Goal: Information Seeking & Learning: Learn about a topic

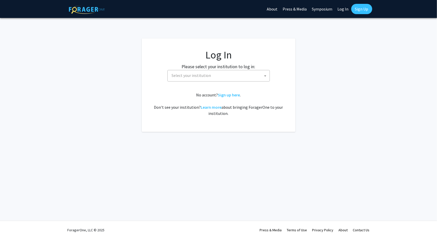
click at [186, 68] on label "Please select your institution to log in:" at bounding box center [219, 66] width 74 height 7
click at [190, 73] on span "Select your institution" at bounding box center [191, 75] width 39 height 5
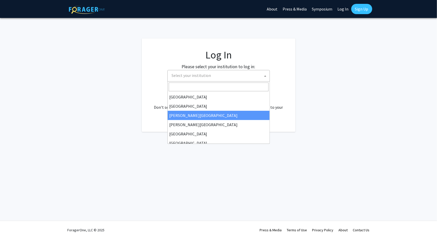
select select "5"
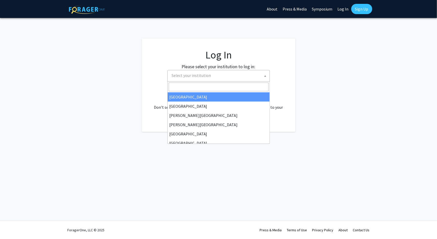
click at [209, 77] on span "Select your institution" at bounding box center [191, 75] width 39 height 5
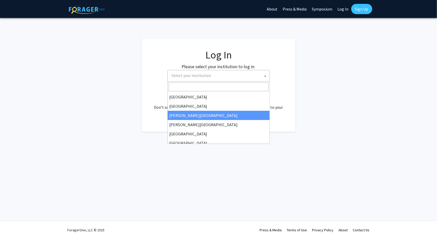
select select "5"
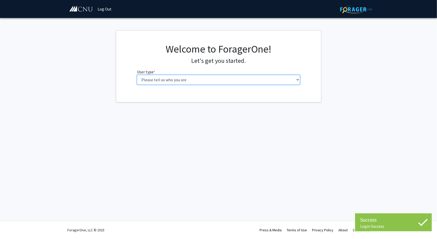
click at [200, 81] on select "Please tell us who you are Undergraduate Student Master's Student Doctoral Cand…" at bounding box center [218, 80] width 163 height 10
select select "1: undergrad"
click at [137, 75] on select "Please tell us who you are Undergraduate Student Master's Student Doctoral Cand…" at bounding box center [218, 80] width 163 height 10
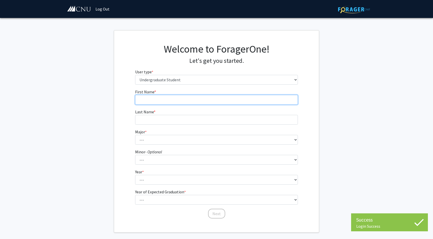
click at [212, 102] on input "First Name * required" at bounding box center [216, 100] width 163 height 10
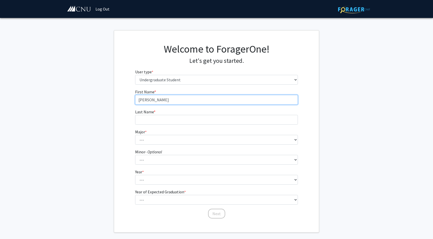
type input "Payton"
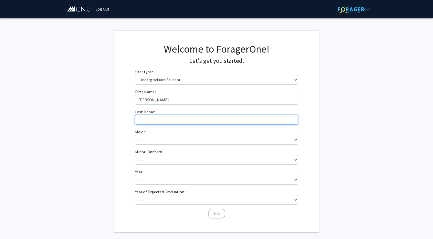
click at [179, 123] on input "Last Name * required" at bounding box center [216, 120] width 163 height 10
type input "Shahan"
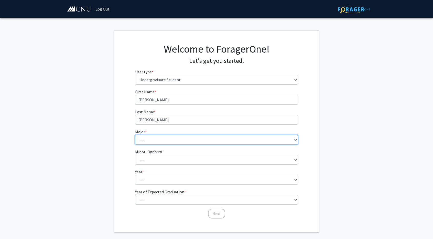
click at [168, 137] on select "--- Accounting Applied Physics Art History Biochemistry Biology Chemistry Class…" at bounding box center [216, 140] width 163 height 10
select select "28: 639"
click at [135, 135] on select "--- Accounting Applied Physics Art History Biochemistry Biology Chemistry Class…" at bounding box center [216, 140] width 163 height 10
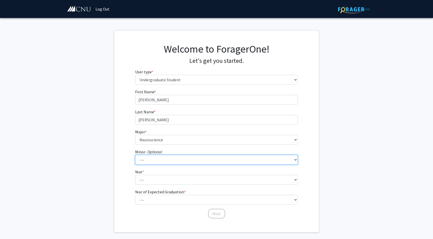
click at [169, 157] on select "--- African American Studies American Studies Anthropology Asian Studies Busine…" at bounding box center [216, 160] width 163 height 10
click at [167, 159] on select "--- African American Studies American Studies Anthropology Asian Studies Busine…" at bounding box center [216, 160] width 163 height 10
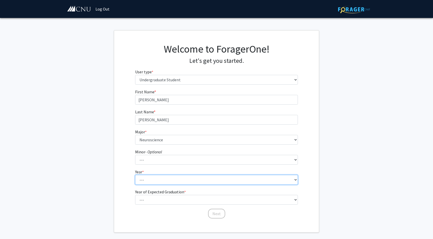
click at [161, 184] on select "--- First-year Sophomore Junior Senior Postbaccalaureate Certificate" at bounding box center [216, 180] width 163 height 10
select select "3: junior"
click at [135, 175] on select "--- First-year Sophomore Junior Senior Postbaccalaureate Certificate" at bounding box center [216, 180] width 163 height 10
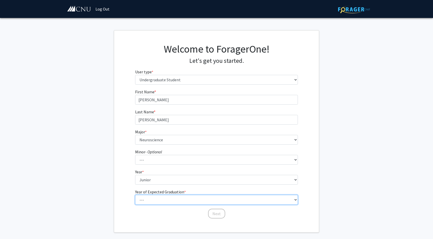
click at [168, 195] on select "--- 2025 2026 2027 2028 2029 2030 2031 2032 2033 2034" at bounding box center [216, 200] width 163 height 10
select select "4: 2028"
click at [135, 195] on select "--- 2025 2026 2027 2028 2029 2030 2031 2032 2033 2034" at bounding box center [216, 200] width 163 height 10
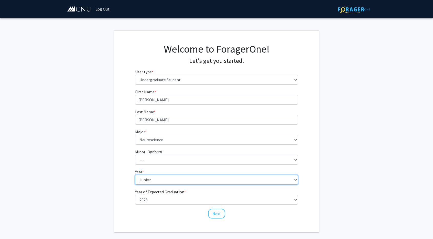
click at [204, 178] on select "--- First-year Sophomore Junior Senior Postbaccalaureate Certificate" at bounding box center [216, 180] width 163 height 10
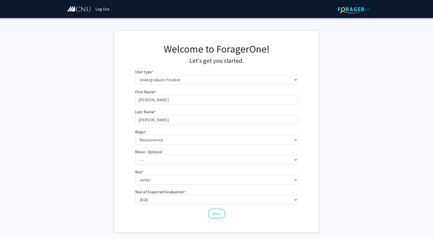
click at [325, 187] on fg-get-started "Welcome to ForagerOne! Let's get you started. User type * required Please tell …" at bounding box center [216, 131] width 433 height 202
click at [215, 186] on form "First Name * required Payton Last Name * required Shahan Major * required --- A…" at bounding box center [216, 151] width 163 height 125
click at [214, 185] on form "First Name * required Payton Last Name * required Shahan Major * required --- A…" at bounding box center [216, 151] width 163 height 125
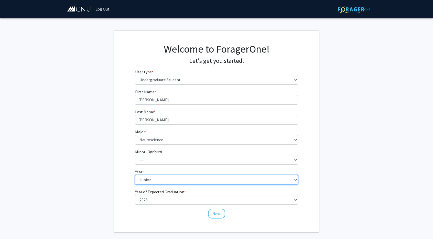
click at [212, 181] on select "--- First-year Sophomore Junior Senior Postbaccalaureate Certificate" at bounding box center [216, 180] width 163 height 10
select select "2: sophomore"
click at [135, 175] on select "--- First-year Sophomore Junior Senior Postbaccalaureate Certificate" at bounding box center [216, 180] width 163 height 10
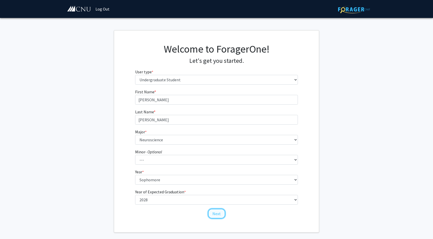
click at [217, 215] on button "Next" at bounding box center [216, 213] width 17 height 10
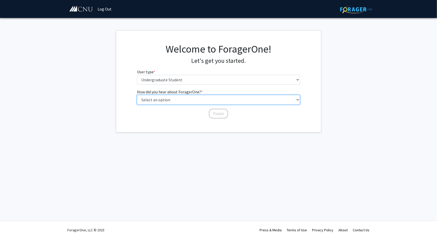
click at [206, 97] on select "Select an option Peer/student recommendation Faculty/staff recommendation Unive…" at bounding box center [218, 100] width 163 height 10
select select "2: faculty_recommendation"
click at [137, 95] on select "Select an option Peer/student recommendation Faculty/staff recommendation Unive…" at bounding box center [218, 100] width 163 height 10
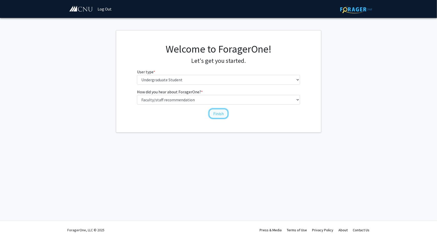
click at [224, 114] on button "Finish" at bounding box center [218, 114] width 19 height 10
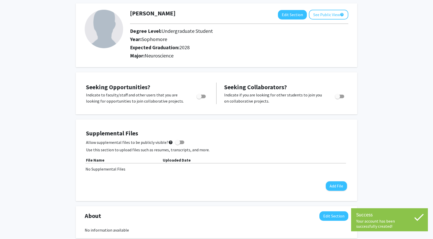
scroll to position [26, 0]
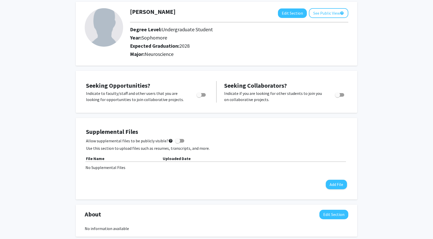
click at [205, 94] on span "Toggle" at bounding box center [201, 95] width 9 height 4
click at [199, 97] on input "Are you actively seeking opportunities?" at bounding box center [199, 97] width 0 height 0
checkbox input "true"
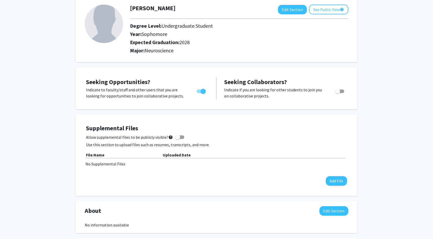
scroll to position [0, 0]
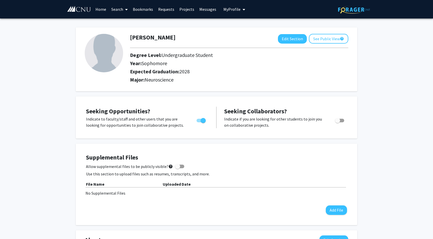
click at [166, 10] on link "Requests" at bounding box center [166, 9] width 21 height 18
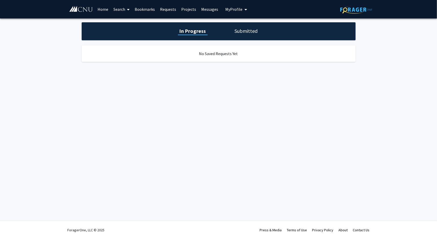
click at [206, 6] on link "Messages" at bounding box center [210, 9] width 22 height 18
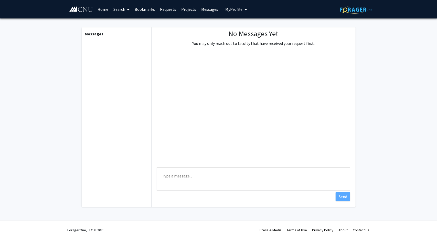
click at [191, 9] on link "Projects" at bounding box center [189, 9] width 20 height 18
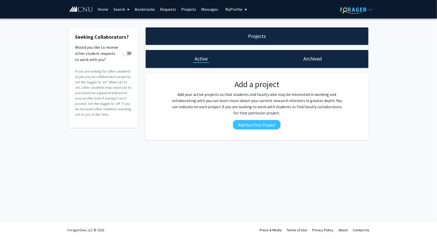
click at [204, 9] on link "Messages" at bounding box center [210, 9] width 22 height 18
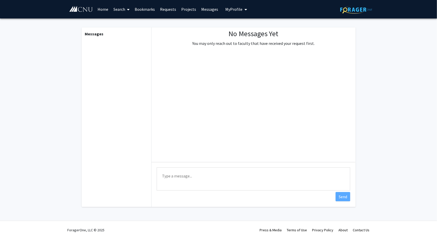
click at [188, 10] on link "Projects" at bounding box center [189, 9] width 20 height 18
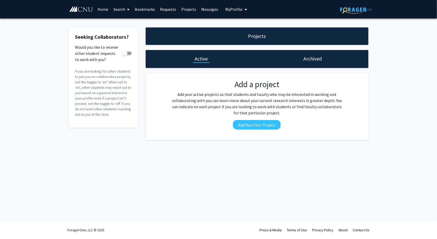
click at [143, 5] on link "Bookmarks" at bounding box center [144, 9] width 25 height 18
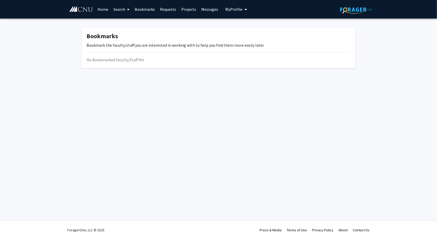
click at [112, 9] on link "Search" at bounding box center [122, 9] width 22 height 18
click at [143, 24] on span "Faculty/Staff" at bounding box center [130, 23] width 38 height 10
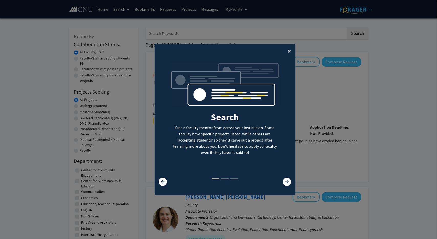
click at [288, 53] on span "×" at bounding box center [289, 51] width 3 height 8
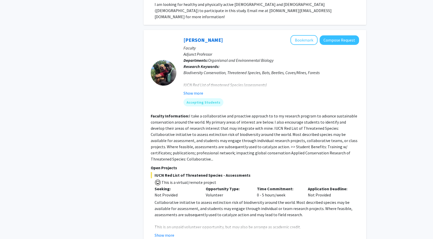
scroll to position [435, 0]
click at [187, 89] on button "Show more" at bounding box center [194, 92] width 20 height 6
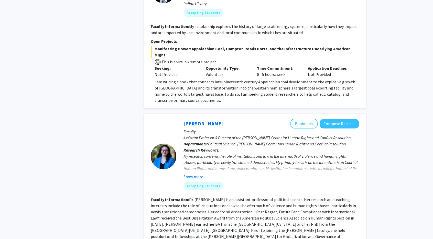
scroll to position [896, 0]
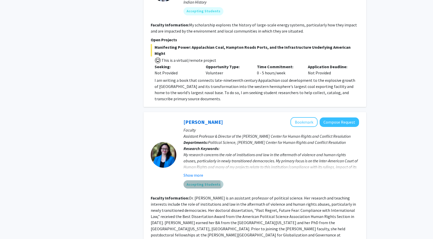
click at [199, 180] on mat-chip "Accepting Students" at bounding box center [204, 184] width 40 height 8
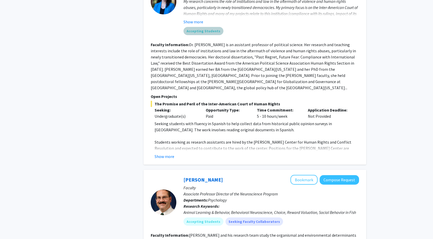
scroll to position [1050, 0]
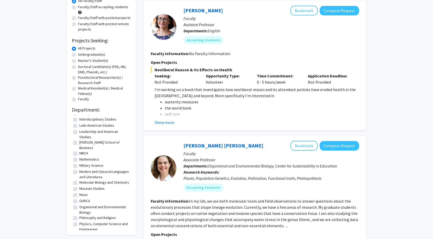
scroll to position [77, 0]
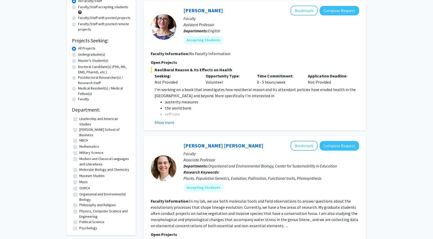
click at [79, 150] on label "Military Science" at bounding box center [91, 152] width 24 height 5
click at [79, 150] on input "Military Science" at bounding box center [80, 151] width 3 height 3
checkbox input "true"
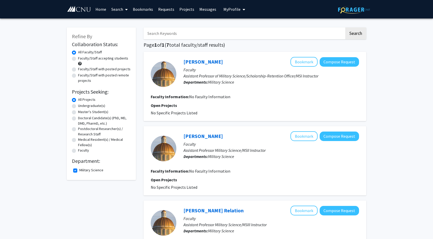
click at [79, 170] on label "Military Science" at bounding box center [91, 169] width 24 height 5
click at [79, 170] on input "Military Science" at bounding box center [80, 168] width 3 height 3
checkbox input "false"
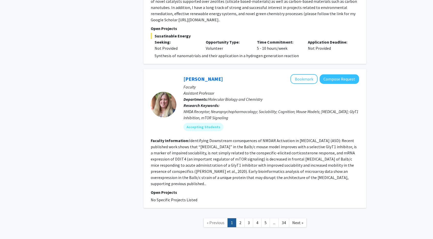
scroll to position [1588, 0]
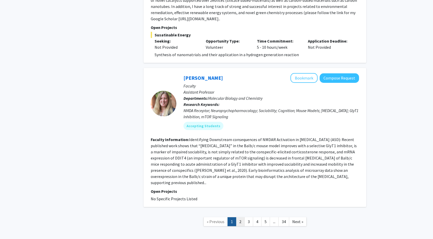
click at [243, 217] on link "2" at bounding box center [240, 221] width 9 height 9
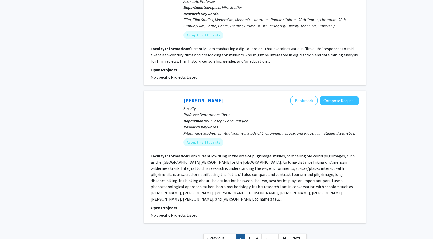
scroll to position [1050, 0]
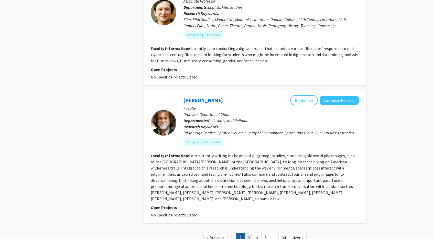
click at [251, 233] on link "3" at bounding box center [248, 237] width 9 height 9
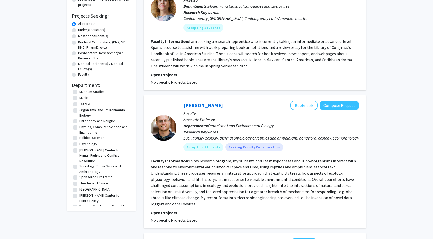
scroll to position [77, 0]
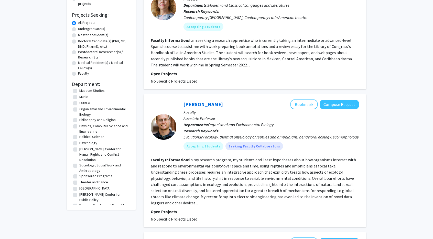
click at [79, 143] on label "Psychology" at bounding box center [88, 142] width 18 height 5
click at [79, 143] on input "Psychology" at bounding box center [80, 141] width 3 height 3
checkbox input "true"
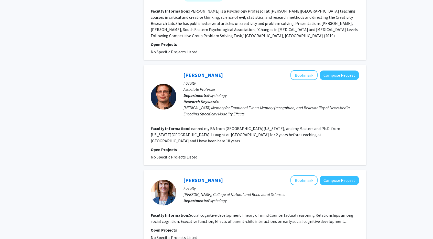
scroll to position [1020, 0]
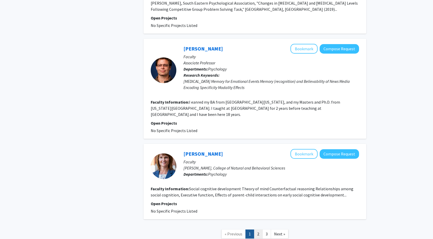
click at [260, 229] on link "2" at bounding box center [258, 233] width 9 height 9
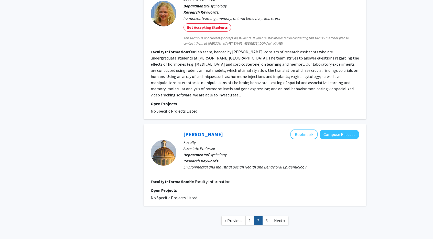
scroll to position [853, 0]
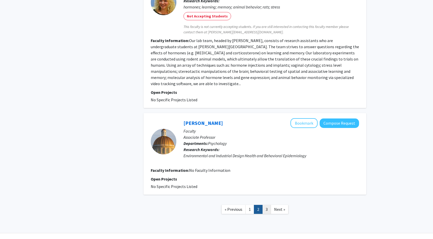
drag, startPoint x: 272, startPoint y: 200, endPoint x: 269, endPoint y: 200, distance: 2.6
click at [269, 205] on ul "« Previous 1 2 3 Next »" at bounding box center [254, 209] width 67 height 9
click at [269, 205] on link "3" at bounding box center [266, 209] width 9 height 9
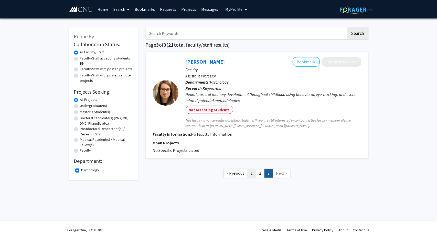
click at [251, 174] on link "1" at bounding box center [252, 172] width 9 height 9
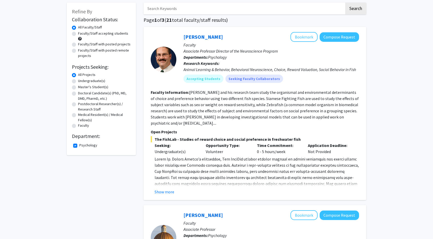
scroll to position [26, 0]
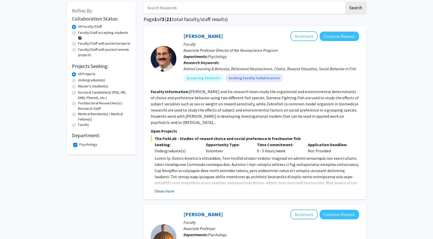
click at [172, 191] on button "Show more" at bounding box center [165, 191] width 20 height 6
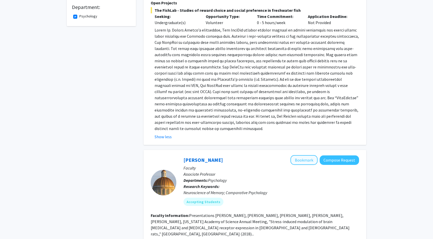
scroll to position [0, 0]
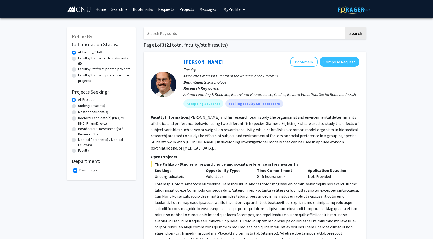
click at [79, 170] on label "Psychology" at bounding box center [88, 169] width 18 height 5
click at [79, 170] on input "Psychology" at bounding box center [80, 168] width 3 height 3
checkbox input "false"
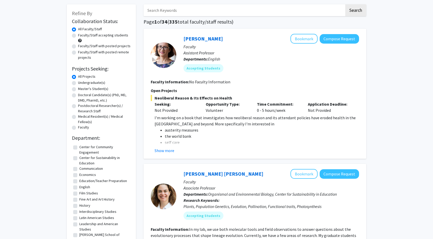
scroll to position [26, 0]
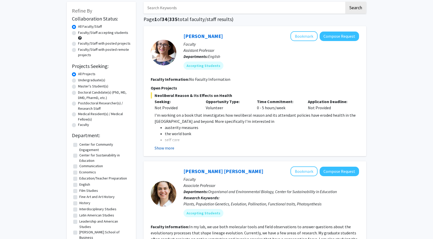
click at [158, 145] on button "Show more" at bounding box center [165, 148] width 20 height 6
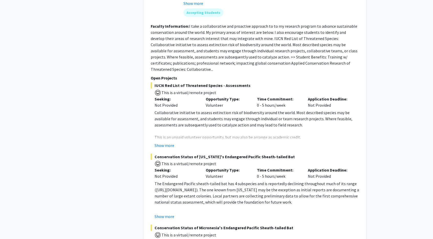
scroll to position [538, 0]
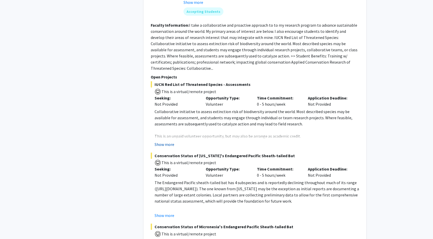
click at [168, 141] on button "Show more" at bounding box center [165, 144] width 20 height 6
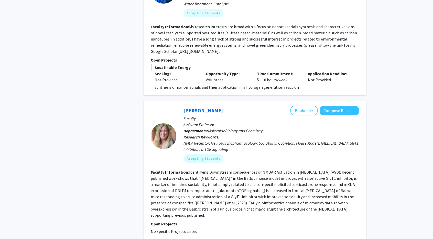
scroll to position [1587, 0]
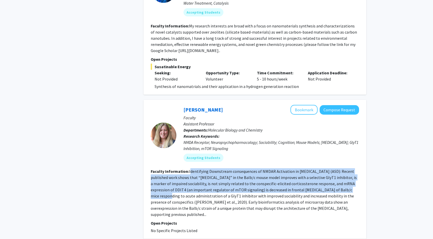
drag, startPoint x: 190, startPoint y: 147, endPoint x: 350, endPoint y: 167, distance: 161.0
click at [350, 168] on fg-read-more "Identifying Downstream consequences of NMDAR Activation in autism spectrum diso…" at bounding box center [254, 192] width 206 height 48
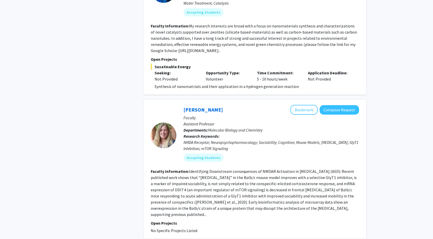
click at [357, 186] on section "Faculty Information: Identifying Downstream consequences of NMDAR Activation in…" at bounding box center [255, 192] width 208 height 49
click at [263, 168] on fg-read-more "Identifying Downstream consequences of NMDAR Activation in autism spectrum diso…" at bounding box center [254, 192] width 206 height 48
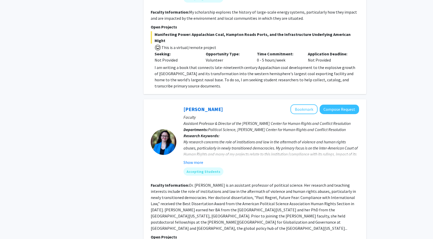
scroll to position [794, 0]
